Goal: Task Accomplishment & Management: Complete application form

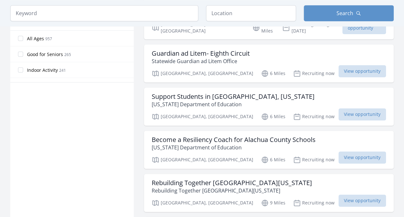
scroll to position [364, 0]
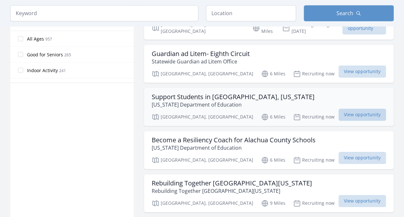
click at [339, 108] on span "View opportunity" at bounding box center [363, 114] width 48 height 12
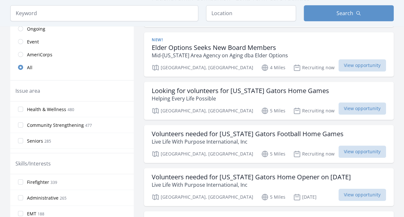
scroll to position [0, 0]
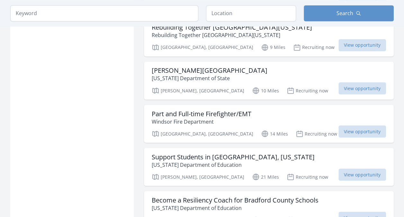
scroll to position [519, 0]
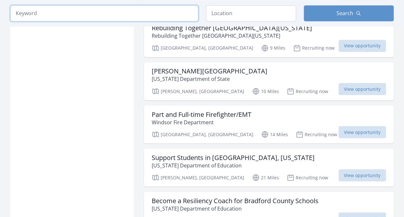
click at [138, 14] on input "search" at bounding box center [104, 13] width 188 height 16
type input "emt"
click button "submit" at bounding box center [0, 0] width 0 height 0
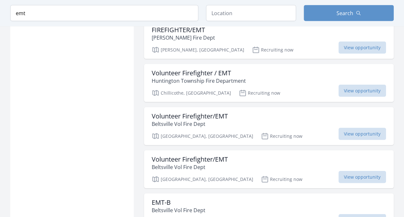
scroll to position [730, 0]
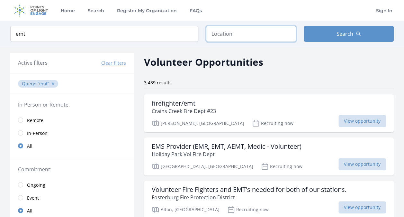
click at [238, 33] on input "text" at bounding box center [251, 34] width 90 height 16
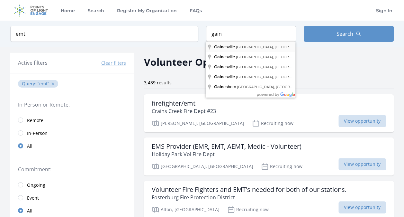
type input "Gainesville, FL, USA"
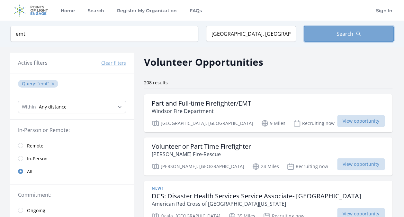
click at [357, 33] on icon "button" at bounding box center [358, 33] width 5 height 5
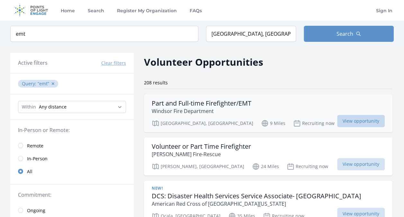
click at [337, 119] on span "View opportunity" at bounding box center [361, 121] width 48 height 12
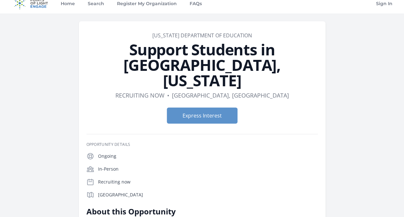
scroll to position [7, 0]
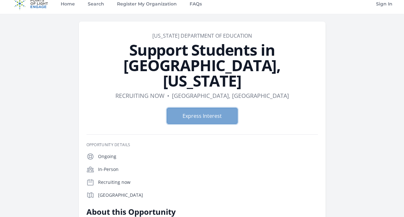
click at [203, 108] on button "Express Interest" at bounding box center [202, 116] width 71 height 16
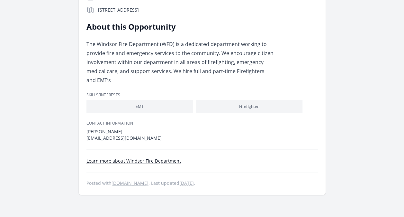
scroll to position [177, 0]
click at [158, 160] on link "Learn more about Windsor Fire Department" at bounding box center [133, 160] width 95 height 6
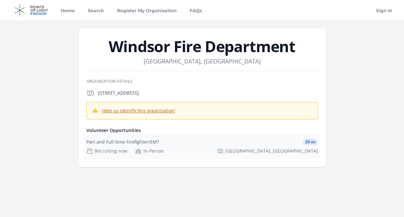
click at [115, 153] on div "Recruiting now" at bounding box center [106, 151] width 41 height 6
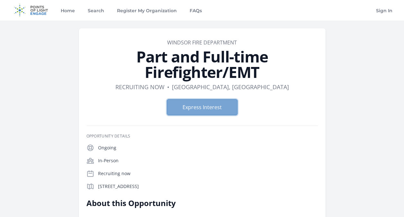
click at [194, 99] on button "Express Interest" at bounding box center [202, 107] width 71 height 16
